Goal: Complete application form

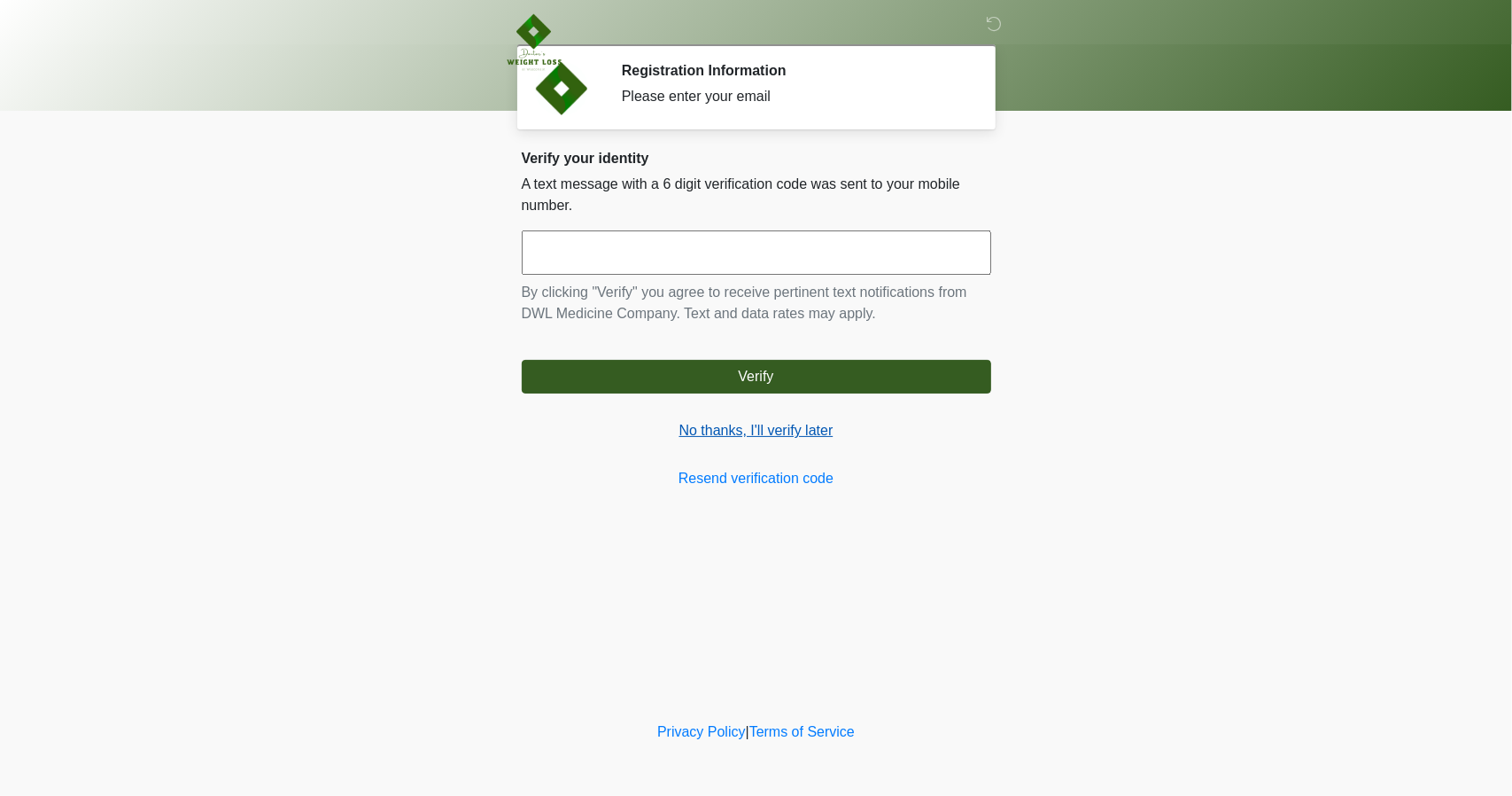
click at [742, 435] on link "No thanks, I'll verify later" at bounding box center [756, 431] width 469 height 21
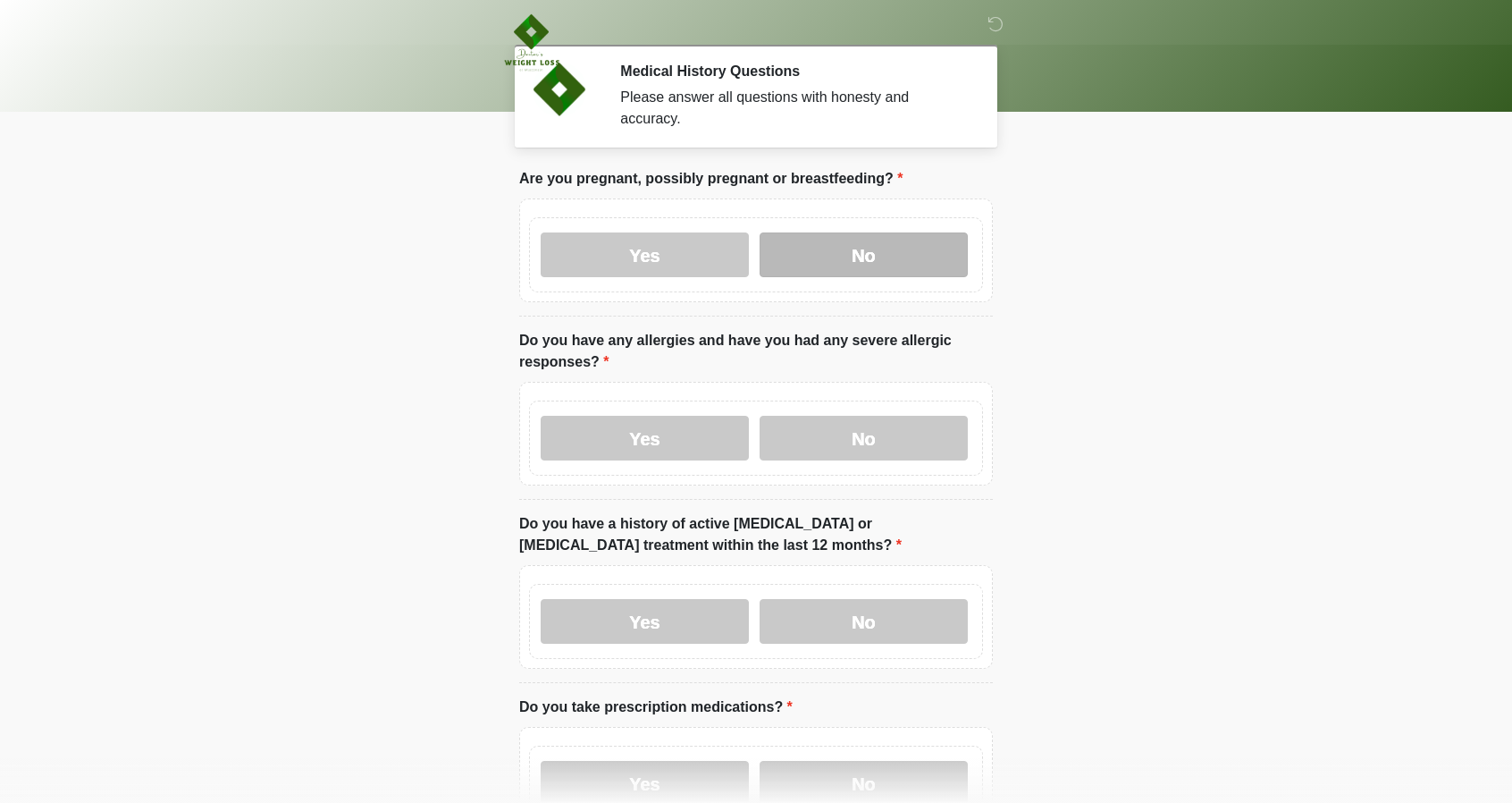
click at [814, 233] on label "No" at bounding box center [863, 255] width 209 height 45
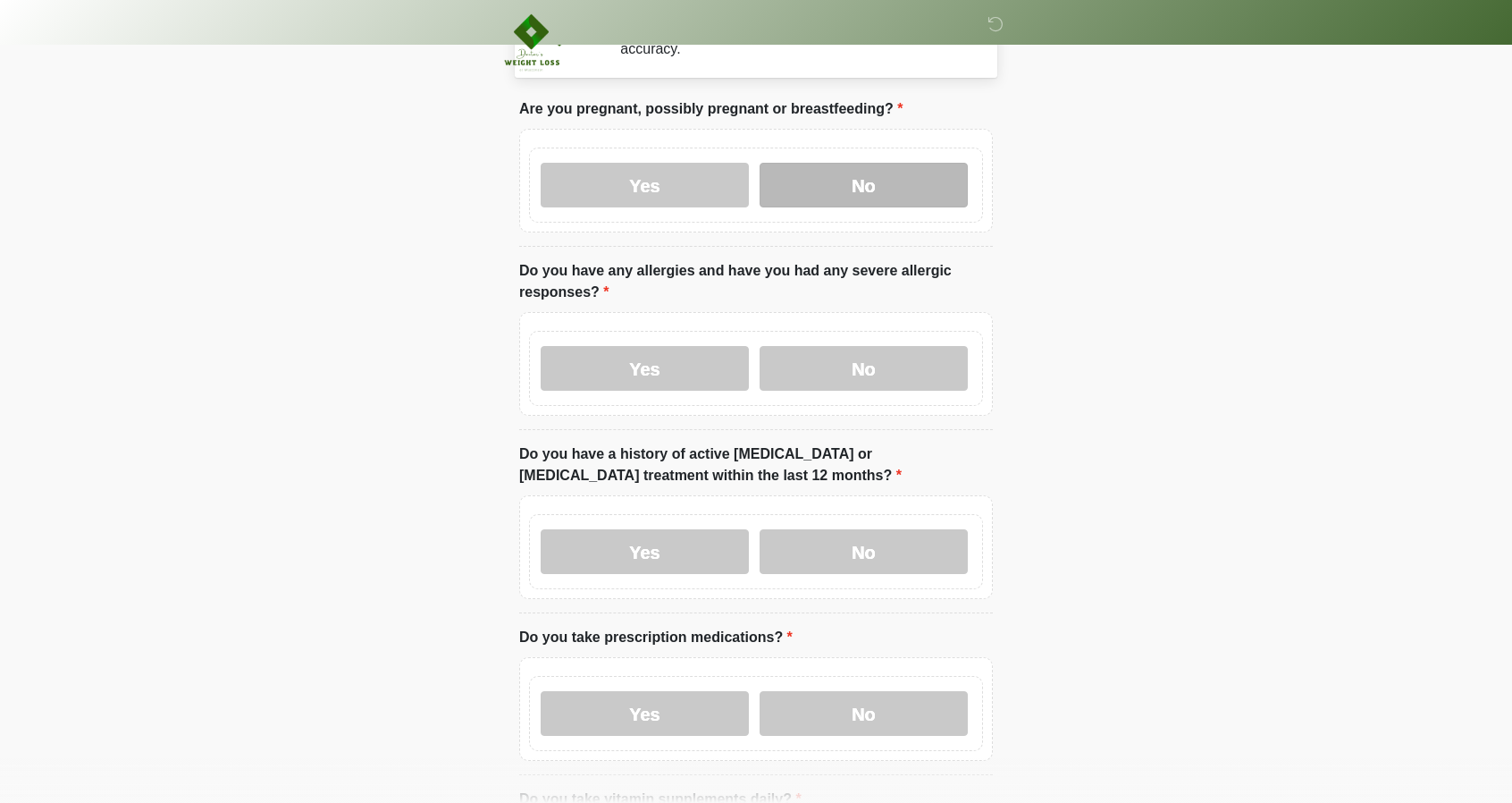
scroll to position [131, 0]
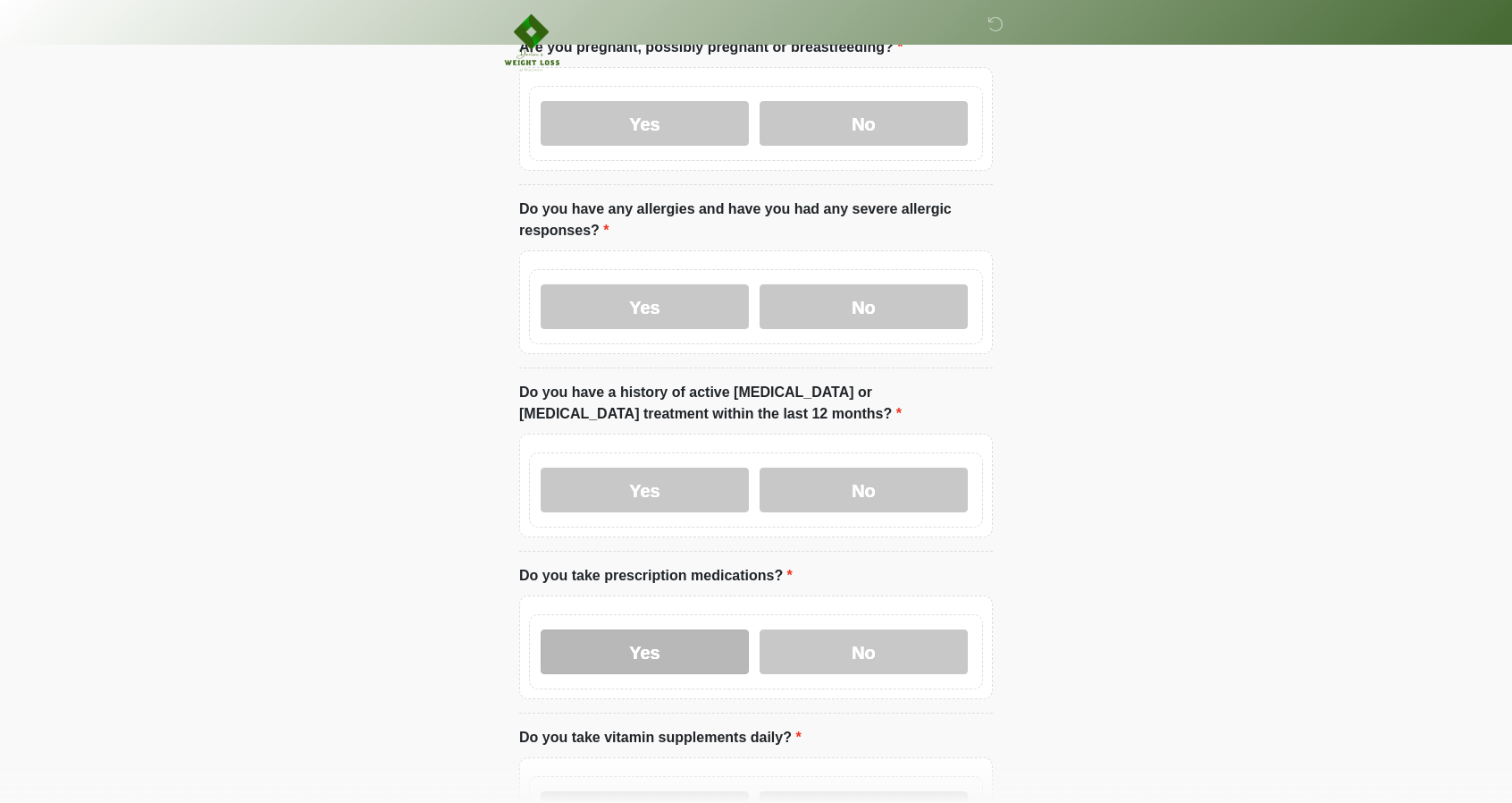
click at [653, 633] on label "Yes" at bounding box center [645, 652] width 209 height 45
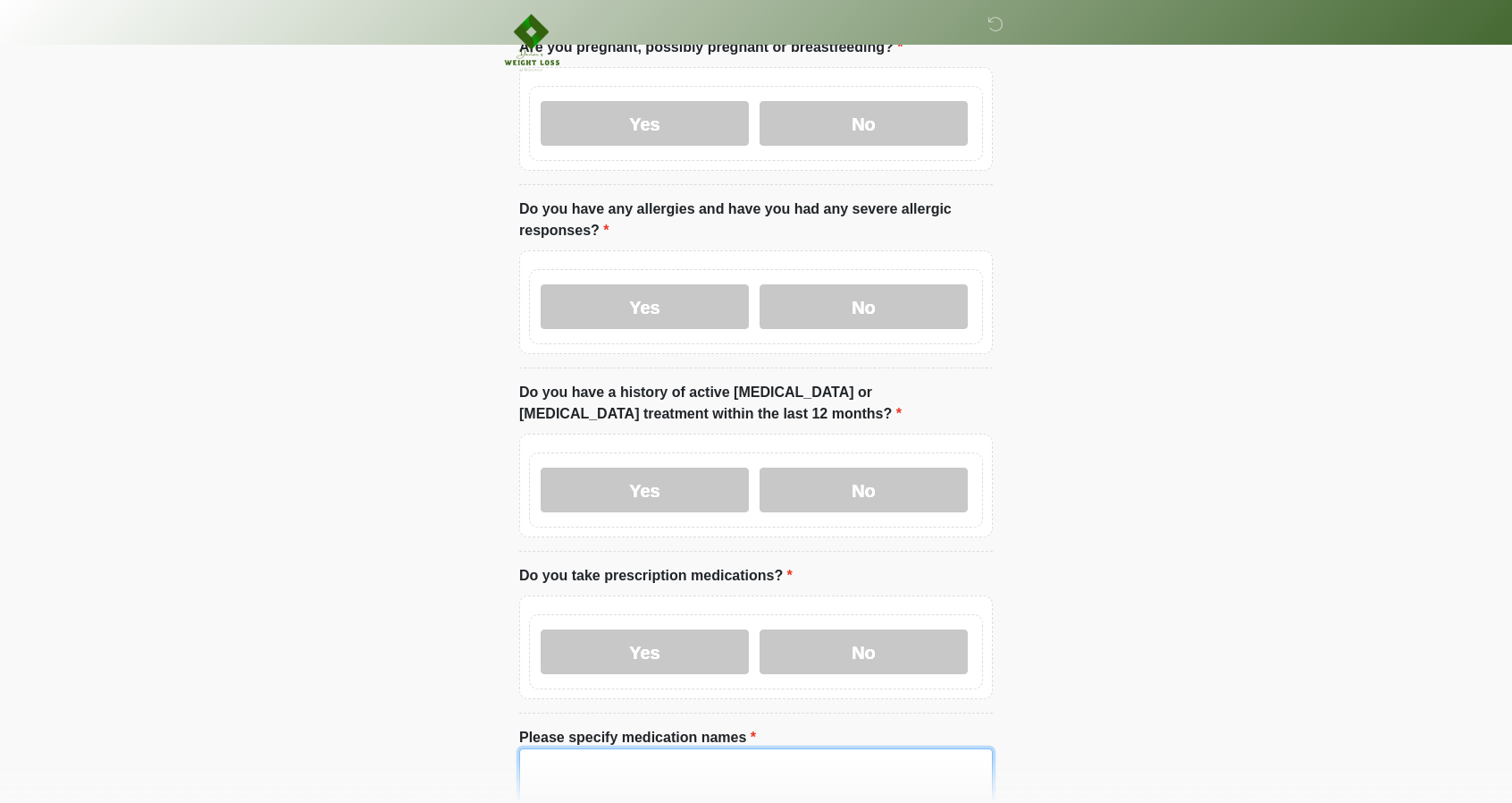
click at [624, 748] on textarea "Please specify medication names" at bounding box center [756, 786] width 473 height 77
paste textarea "**********"
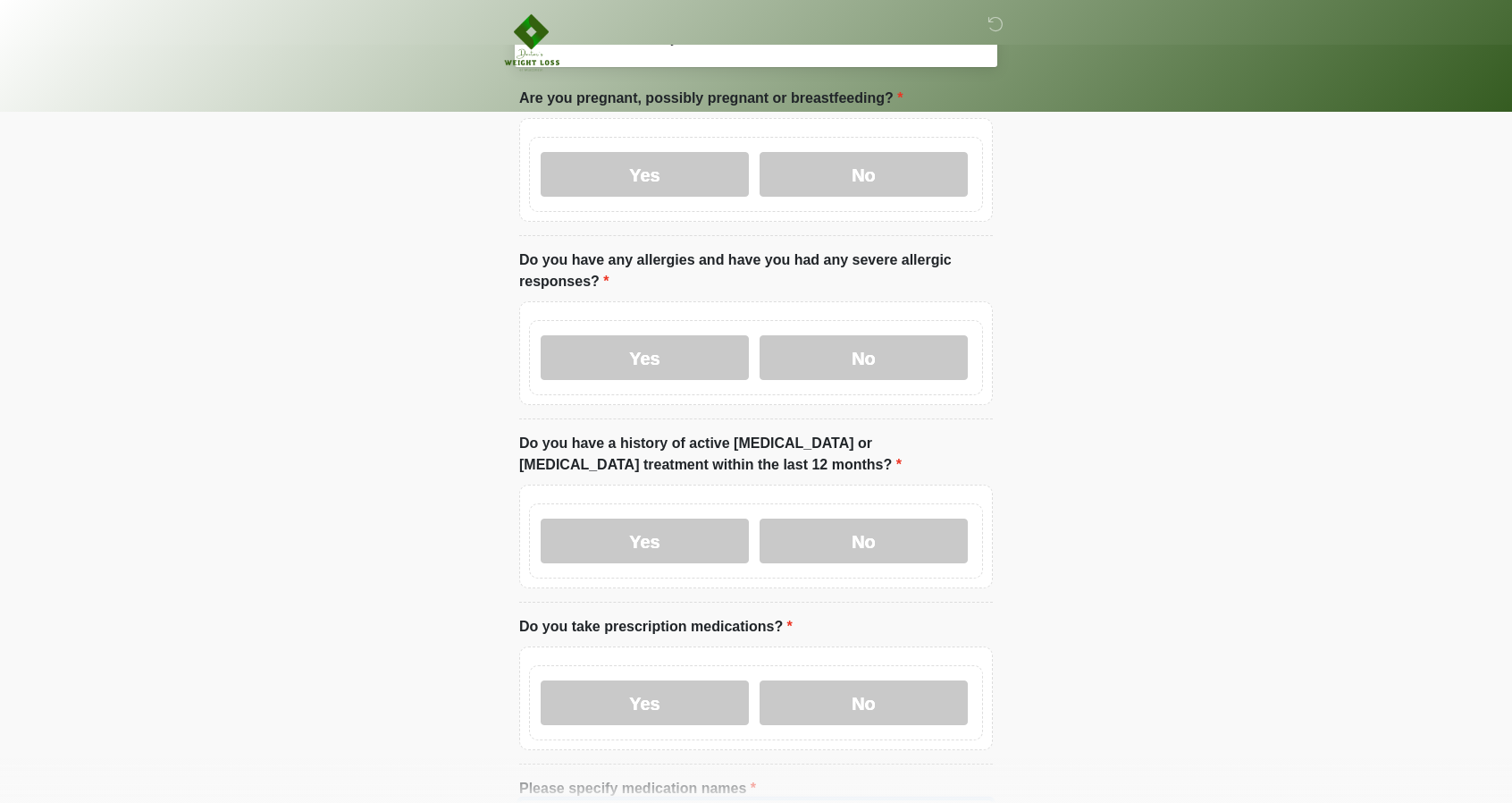
scroll to position [0, 0]
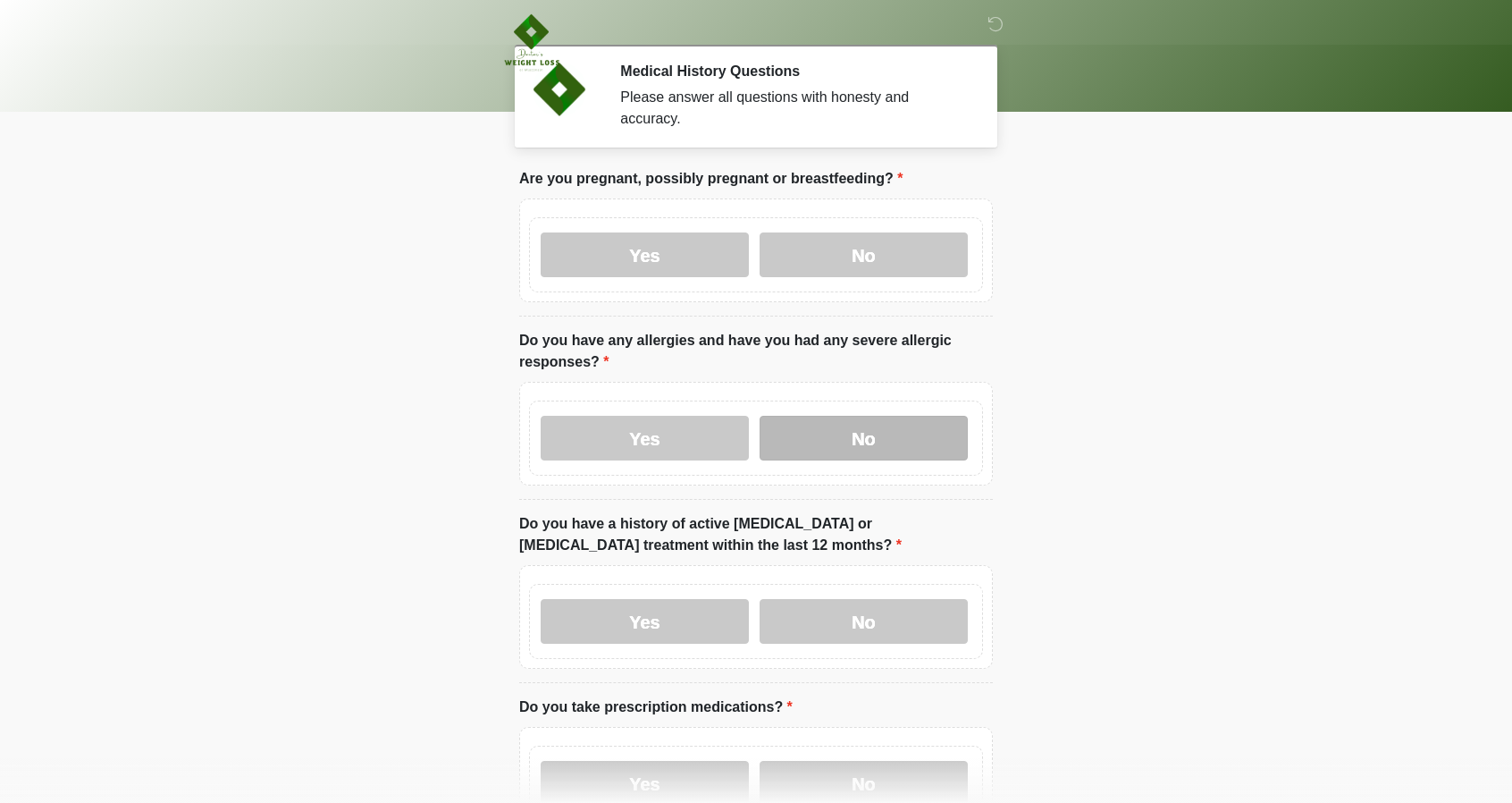
type textarea "**********"
click at [861, 416] on label "No" at bounding box center [863, 438] width 209 height 45
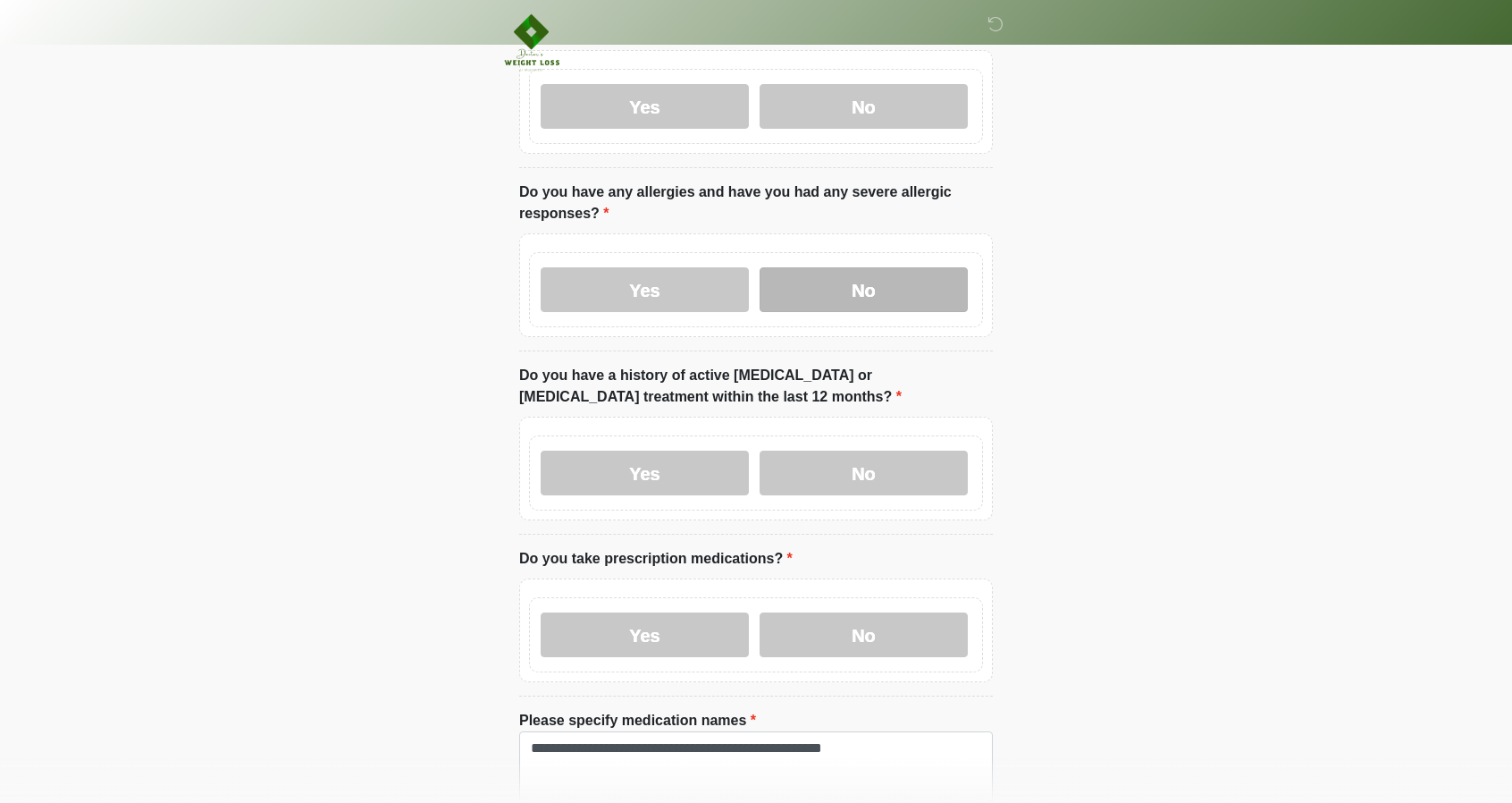
scroll to position [149, 0]
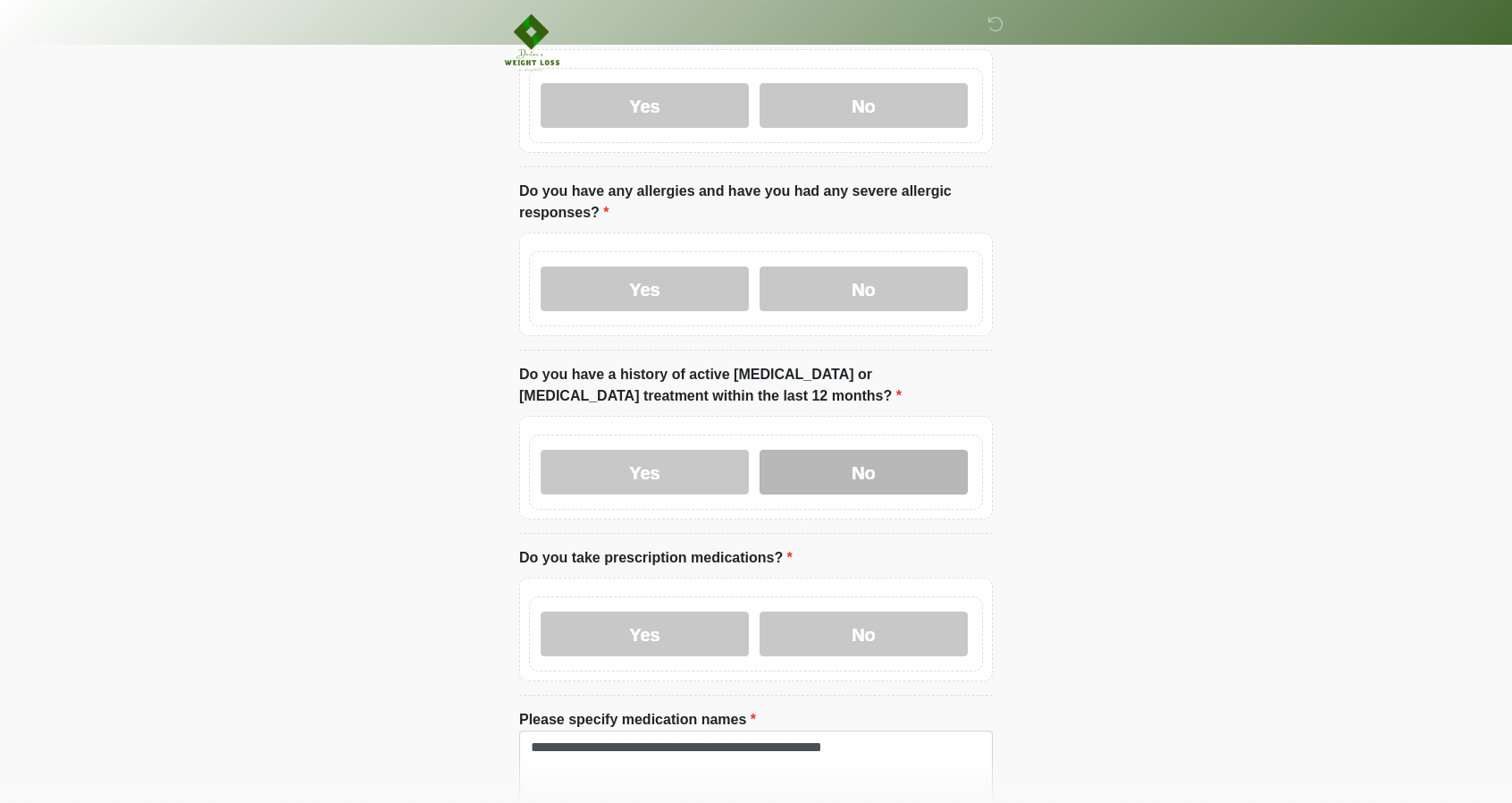
click at [828, 471] on label "No" at bounding box center [863, 472] width 209 height 45
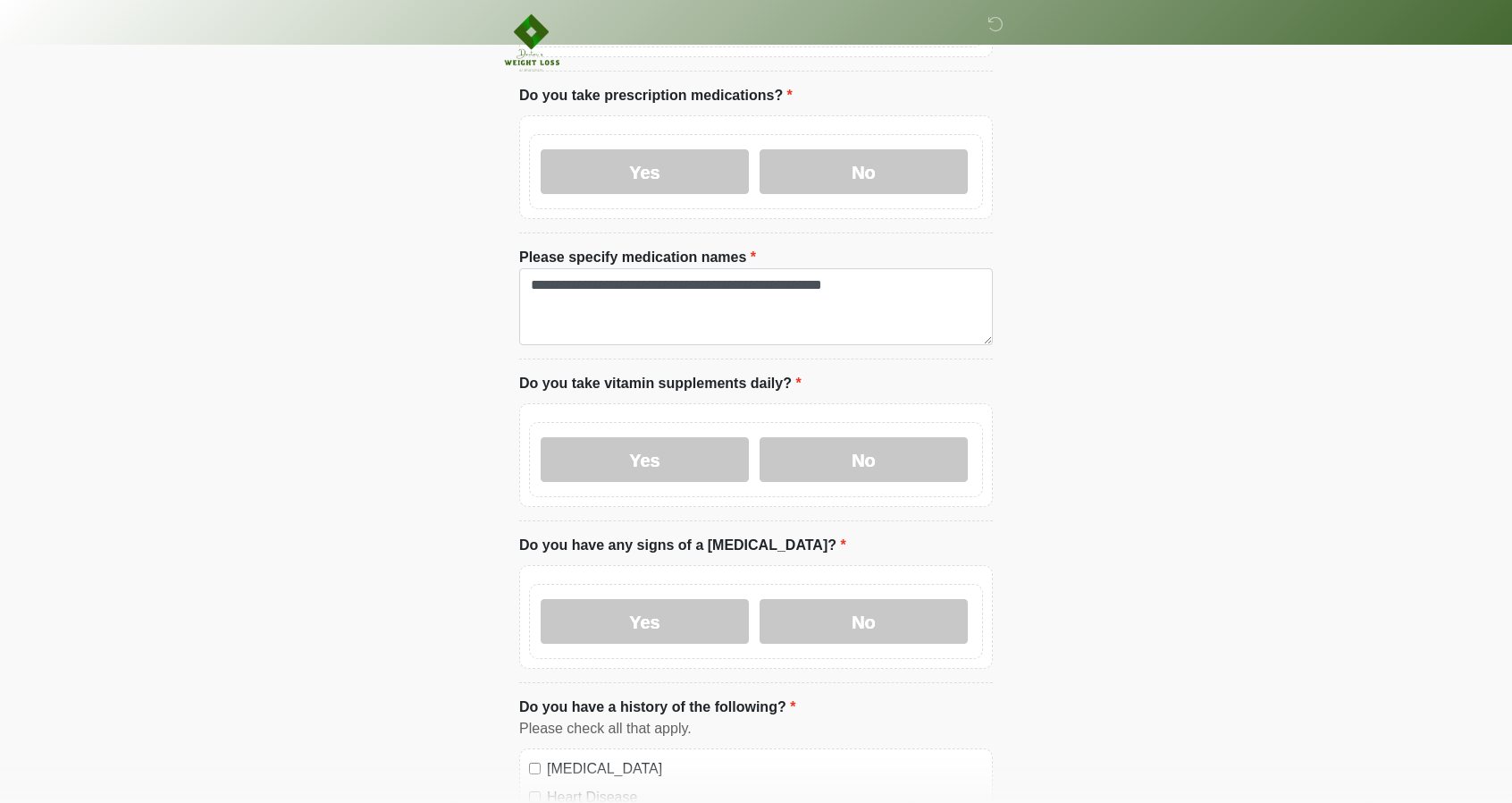
scroll to position [613, 0]
click at [678, 435] on label "Yes" at bounding box center [645, 458] width 209 height 45
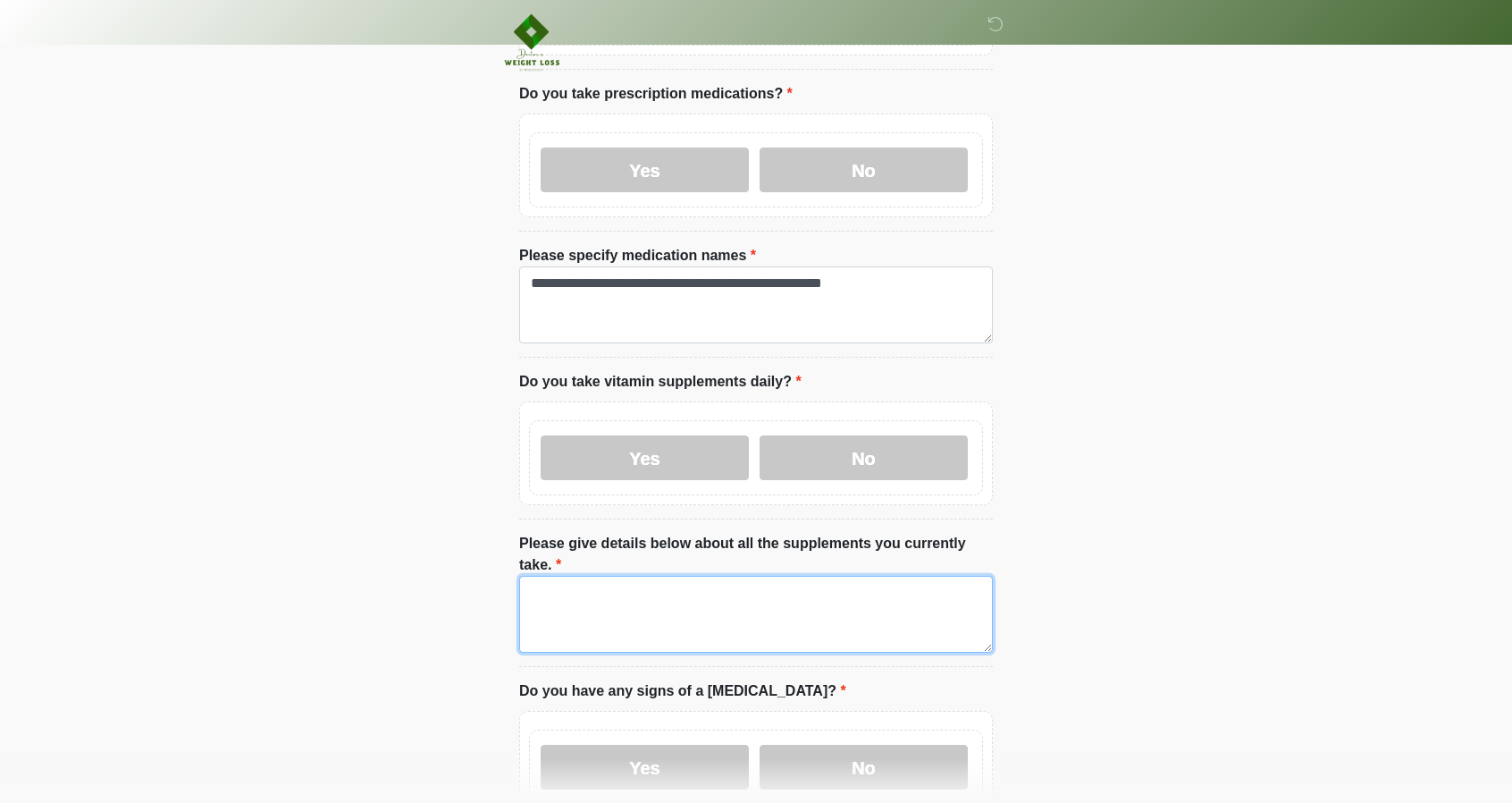
click at [594, 576] on textarea "Please give details below about all the supplements you currently take." at bounding box center [756, 614] width 473 height 77
type textarea "**********"
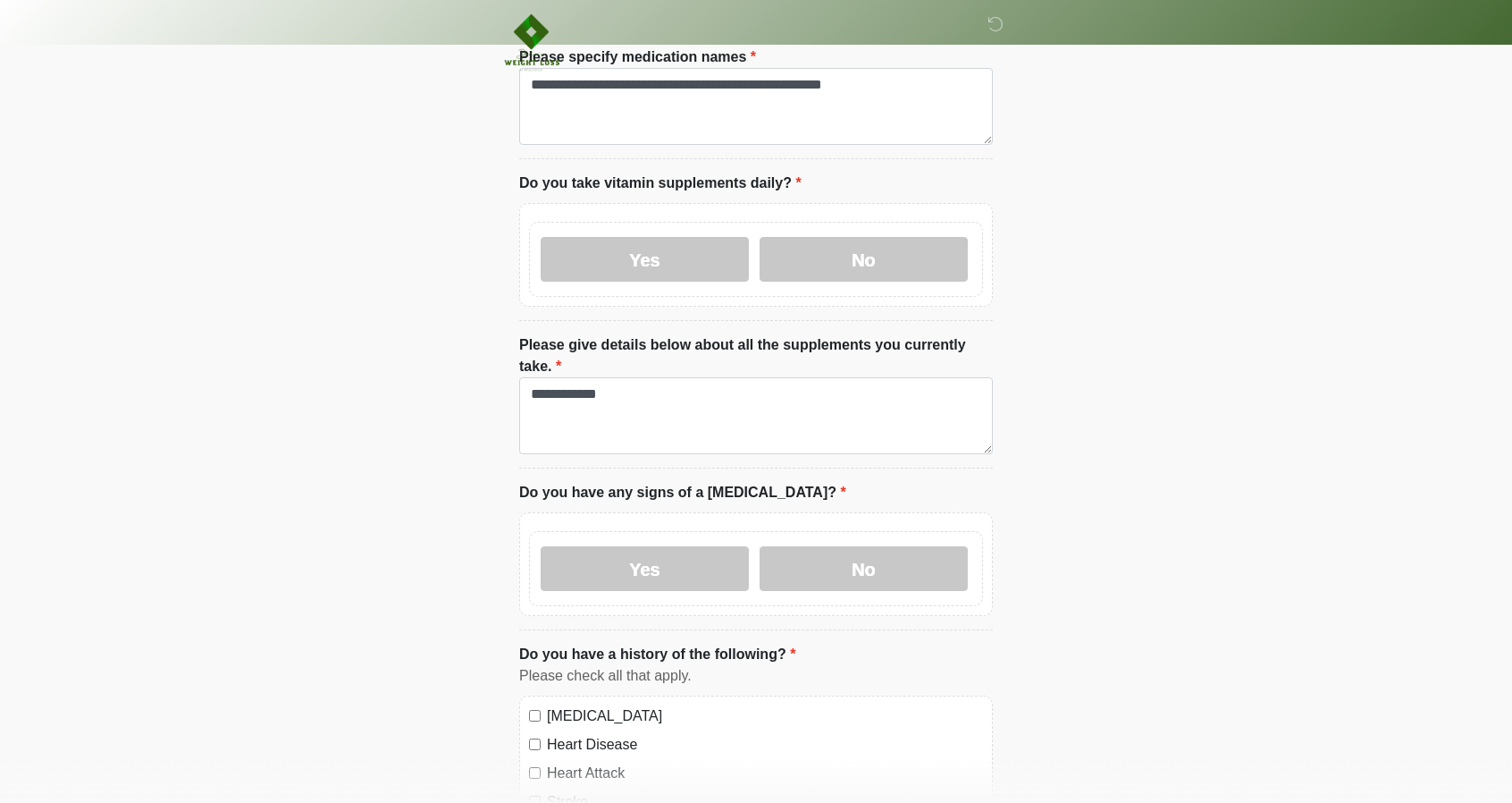
scroll to position [824, 0]
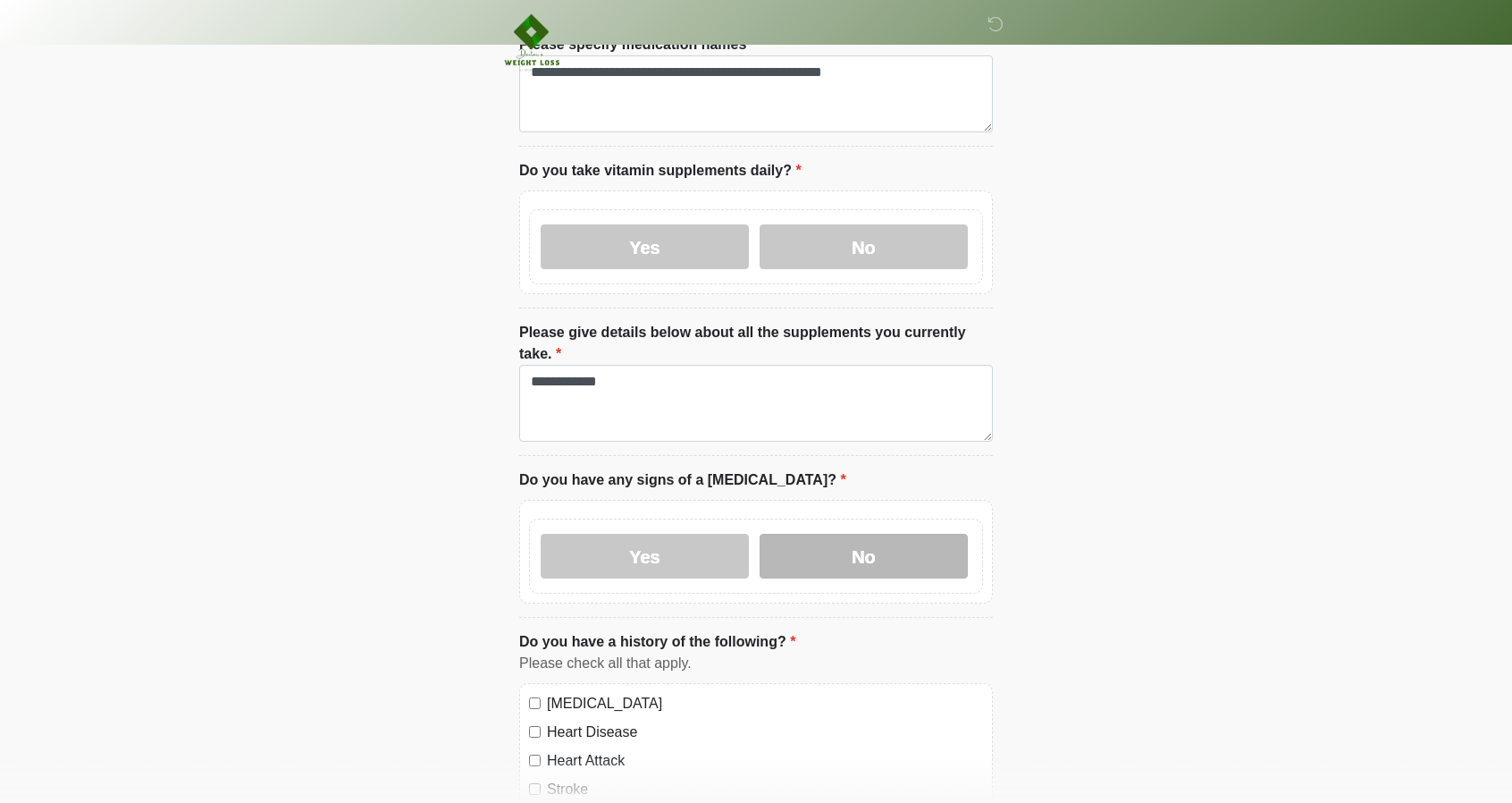
click at [874, 533] on label "No" at bounding box center [863, 556] width 209 height 45
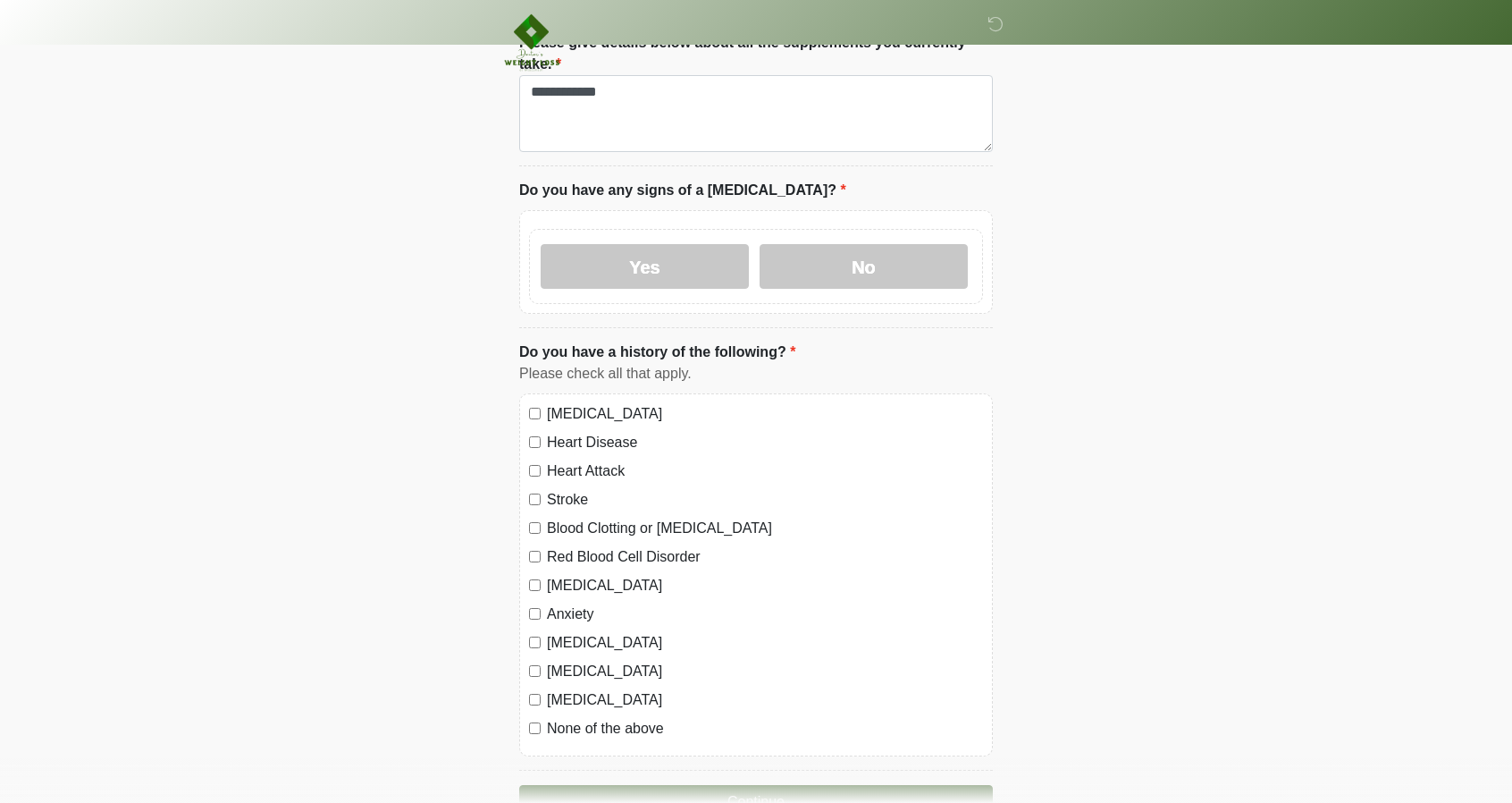
scroll to position [1175, 0]
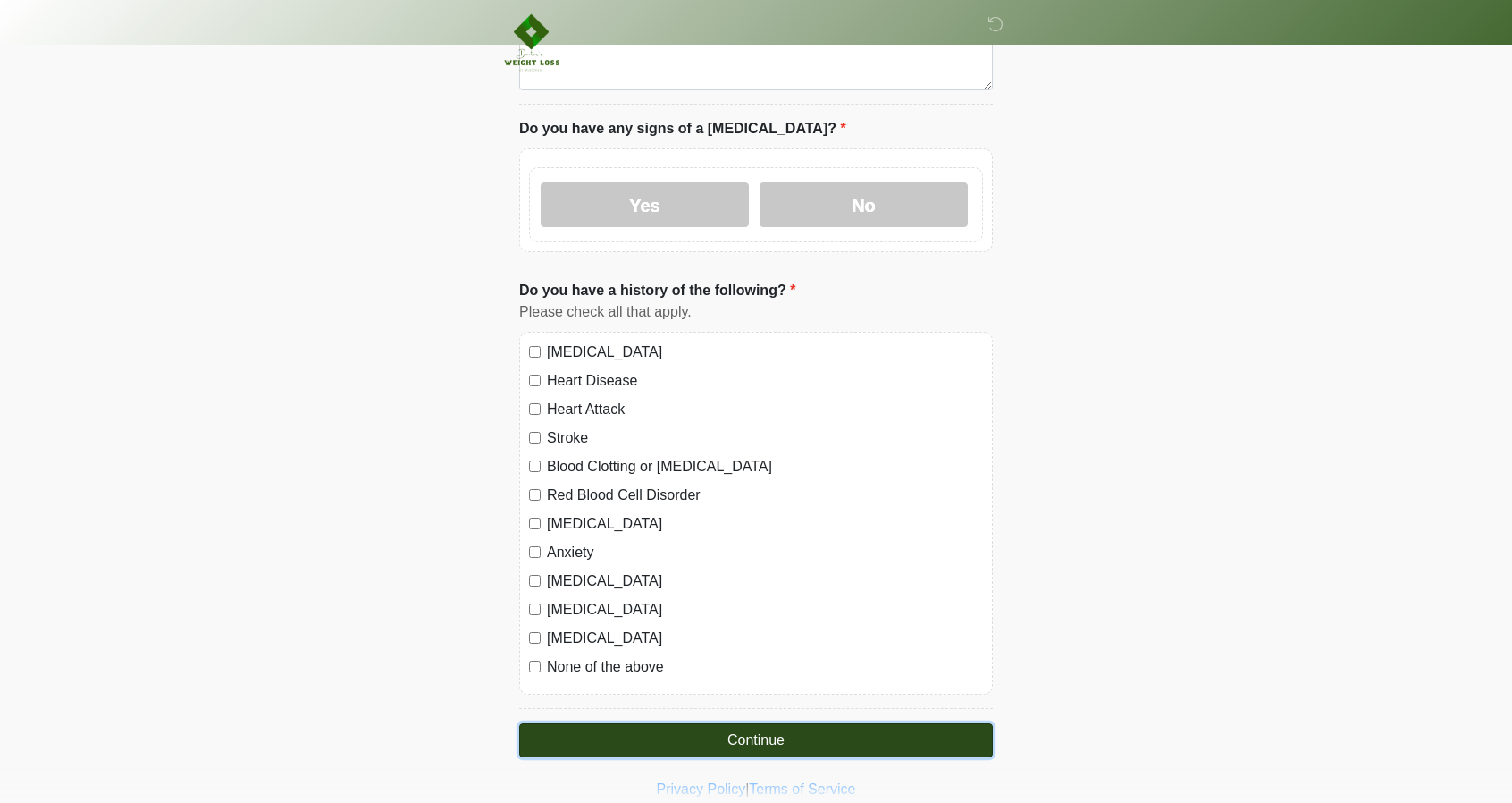
click at [772, 723] on button "Continue" at bounding box center [756, 740] width 473 height 34
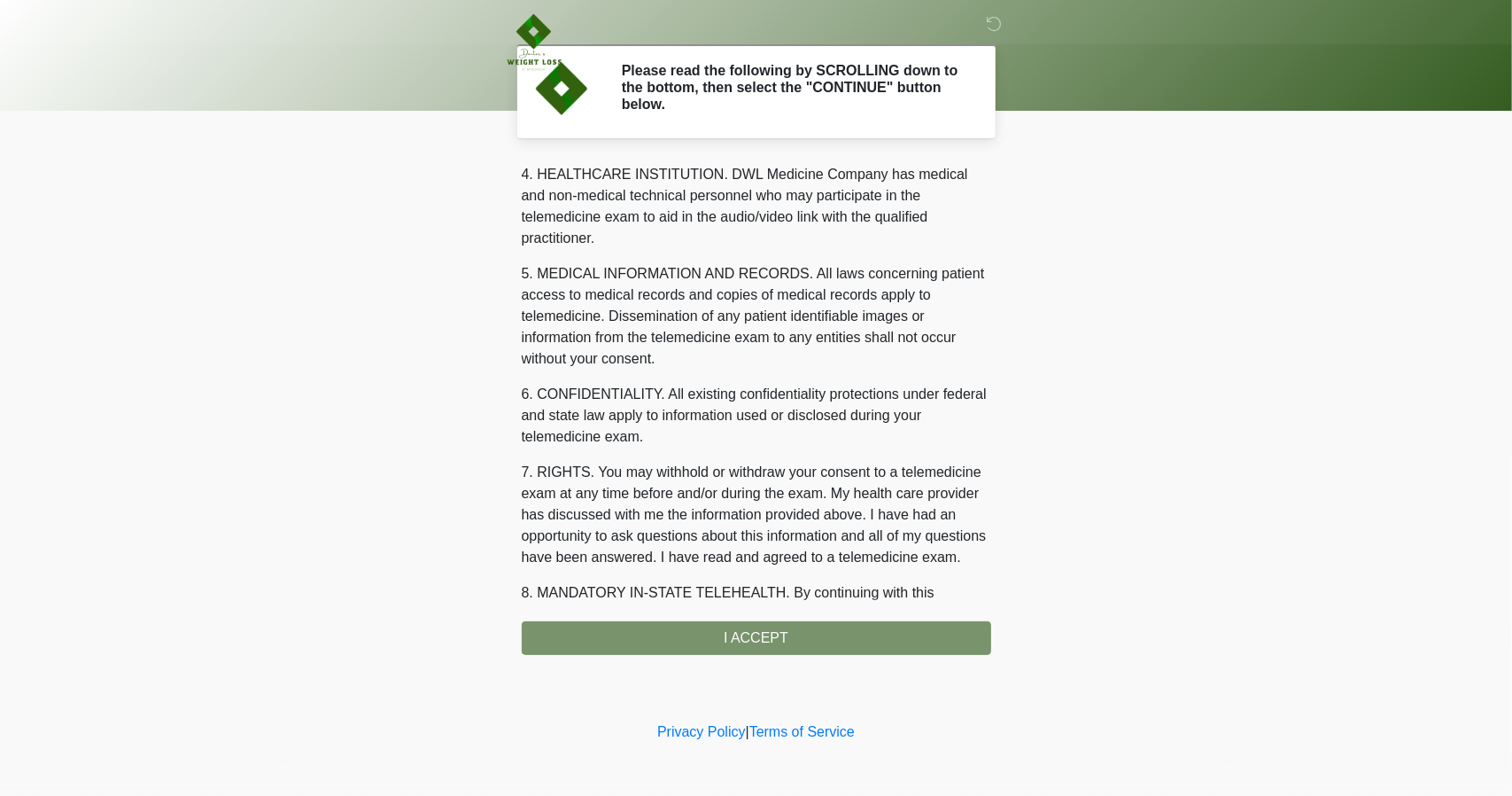
scroll to position [608, 0]
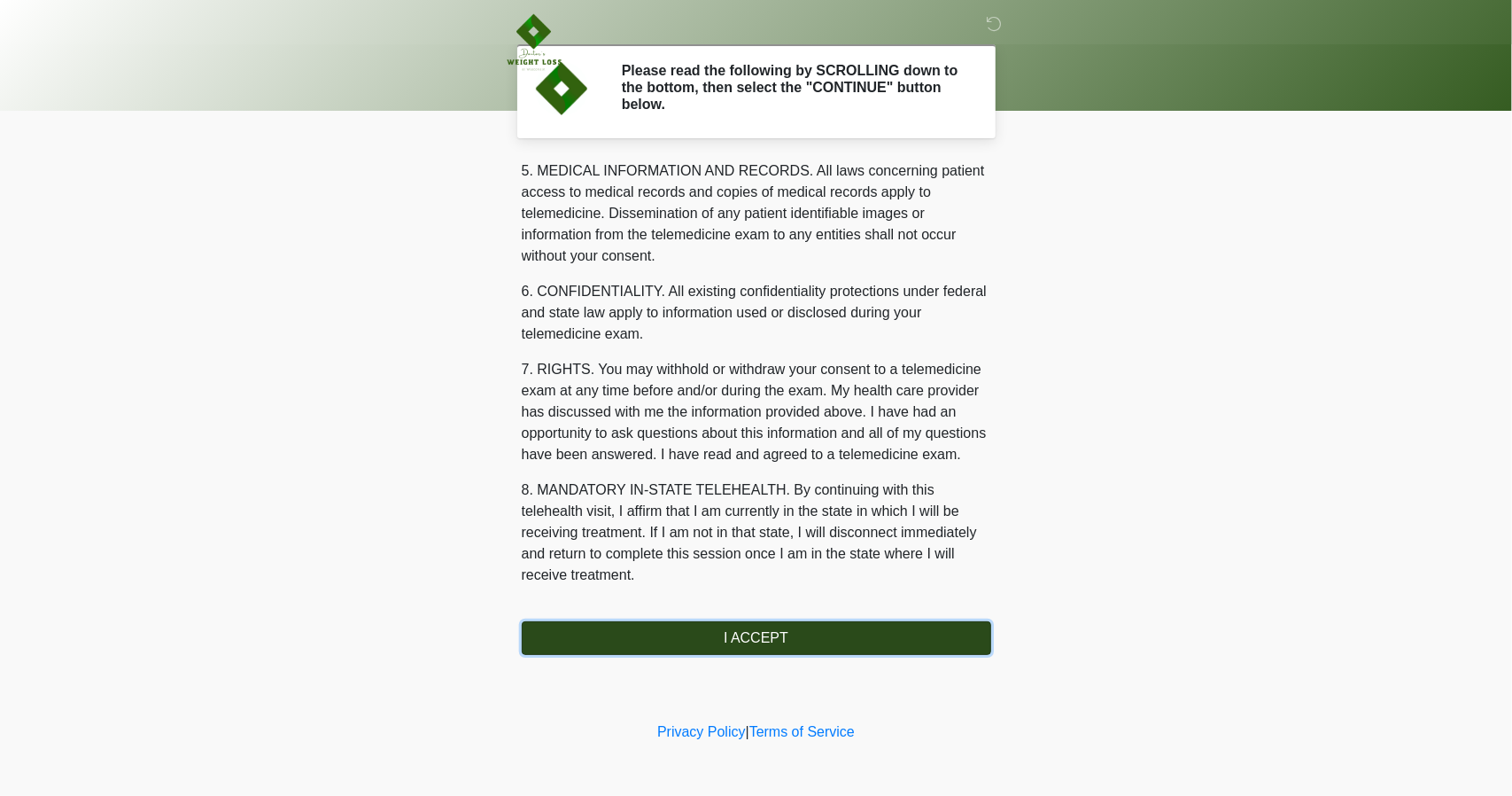
click at [758, 637] on button "I ACCEPT" at bounding box center [756, 637] width 469 height 34
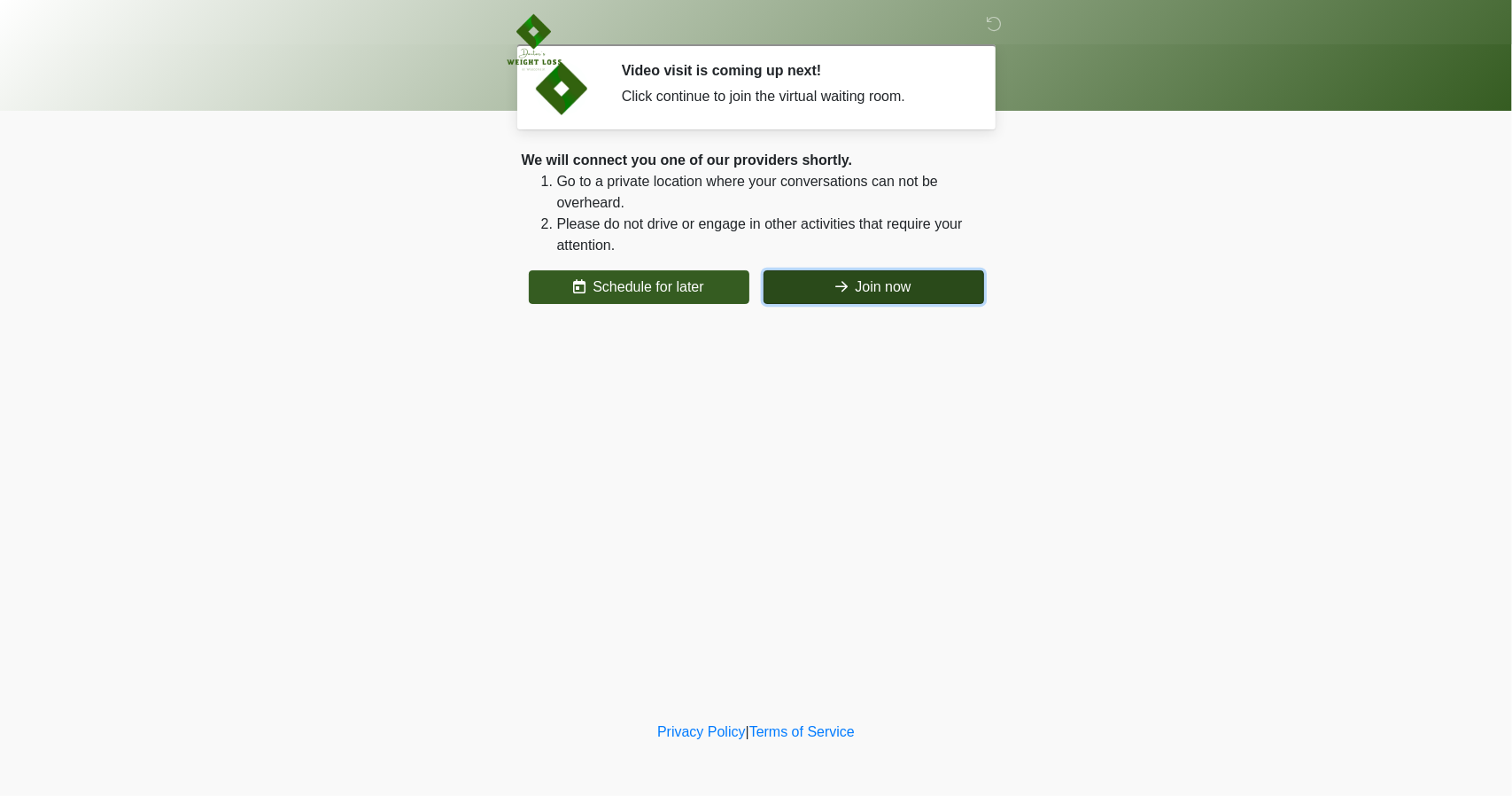
click at [823, 291] on button "Join now" at bounding box center [873, 286] width 220 height 34
